Goal: Task Accomplishment & Management: Use online tool/utility

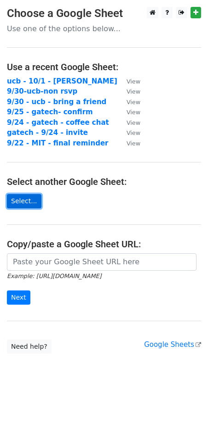
click at [23, 202] on link "Select..." at bounding box center [24, 201] width 34 height 14
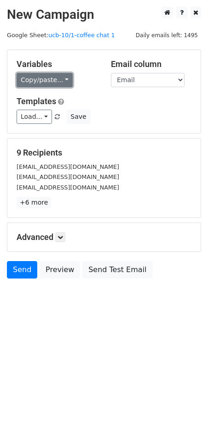
click at [45, 73] on link "Copy/paste..." at bounding box center [45, 80] width 56 height 14
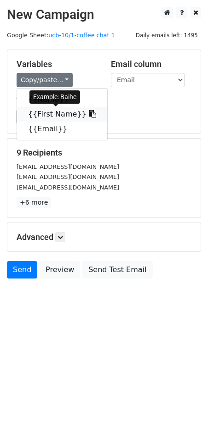
click at [56, 116] on link "{{First Name}}" at bounding box center [62, 114] width 90 height 15
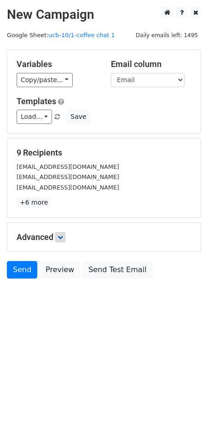
drag, startPoint x: 56, startPoint y: 238, endPoint x: 62, endPoint y: 239, distance: 6.1
click at [55, 238] on h5 "Advanced" at bounding box center [104, 237] width 174 height 10
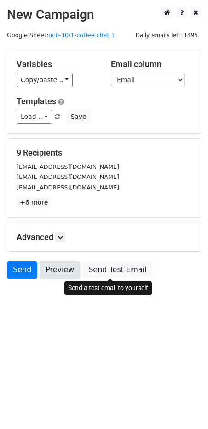
click at [64, 270] on link "Preview" at bounding box center [59, 269] width 40 height 17
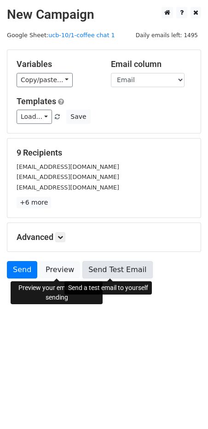
click at [115, 270] on link "Send Test Email" at bounding box center [117, 269] width 70 height 17
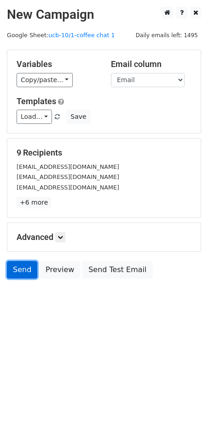
click at [22, 276] on link "Send" at bounding box center [22, 269] width 30 height 17
